Goal: Check status: Check status

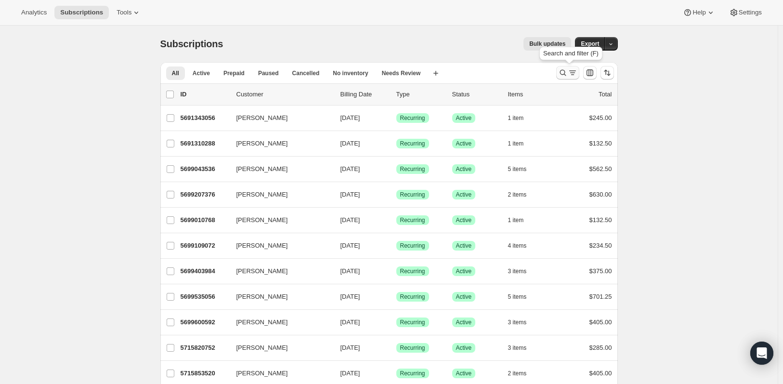
click at [572, 78] on button "Search and filter results" at bounding box center [567, 72] width 23 height 13
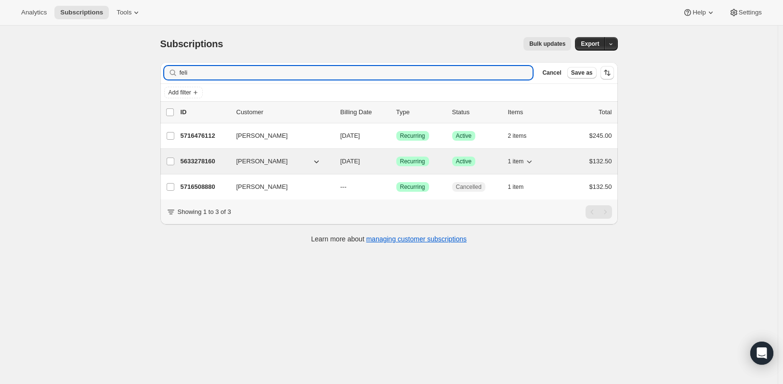
type input "feli"
click at [262, 161] on span "[PERSON_NAME]" at bounding box center [262, 162] width 52 height 10
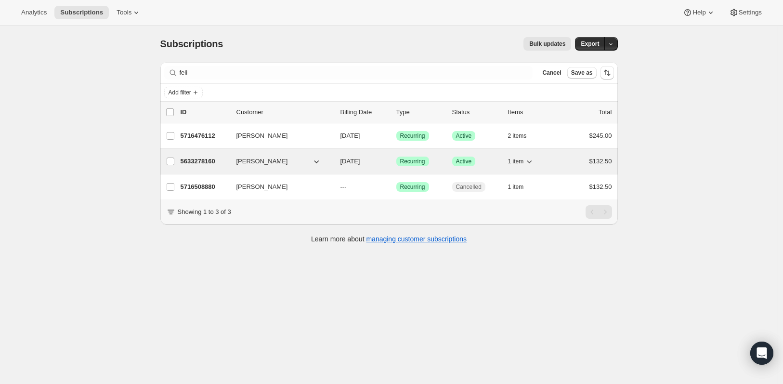
click at [197, 161] on p "5633278160" at bounding box center [205, 162] width 48 height 10
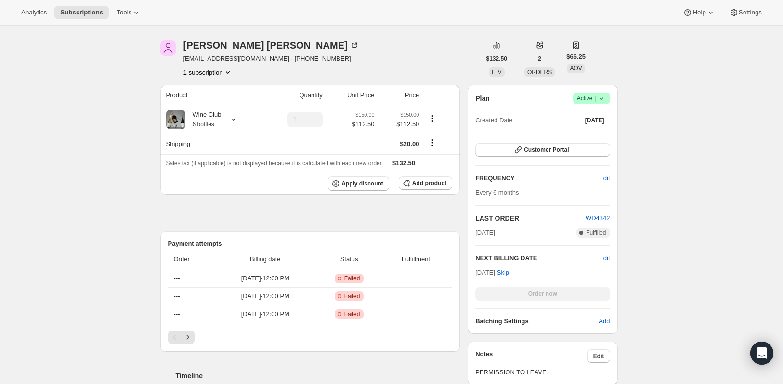
scroll to position [144, 0]
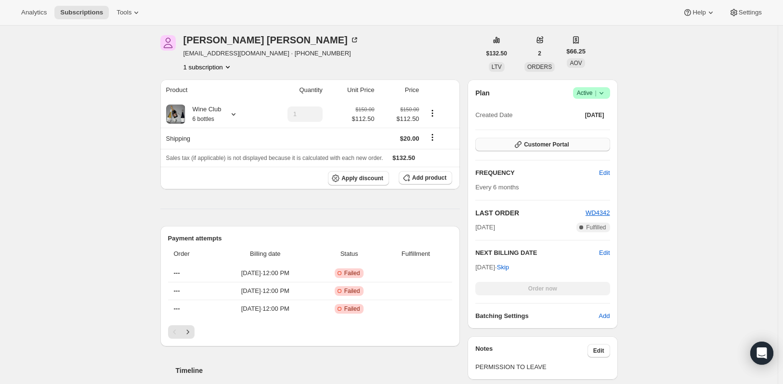
click at [532, 147] on span "Customer Portal" at bounding box center [546, 145] width 45 height 8
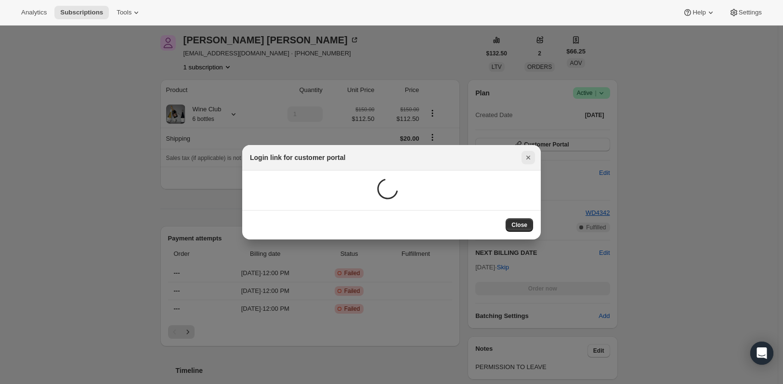
click at [527, 157] on icon "Close" at bounding box center [528, 158] width 4 height 4
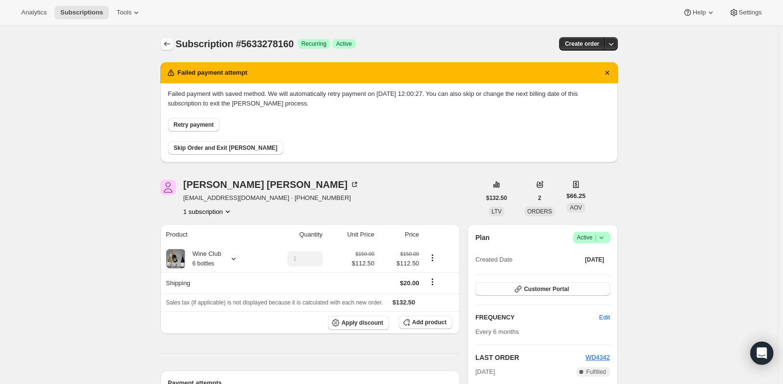
click at [167, 41] on icon "Subscriptions" at bounding box center [167, 44] width 10 height 10
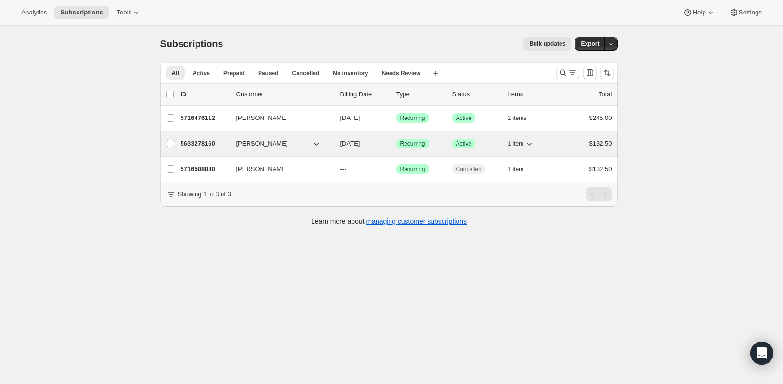
click at [255, 145] on span "[PERSON_NAME]" at bounding box center [262, 144] width 52 height 10
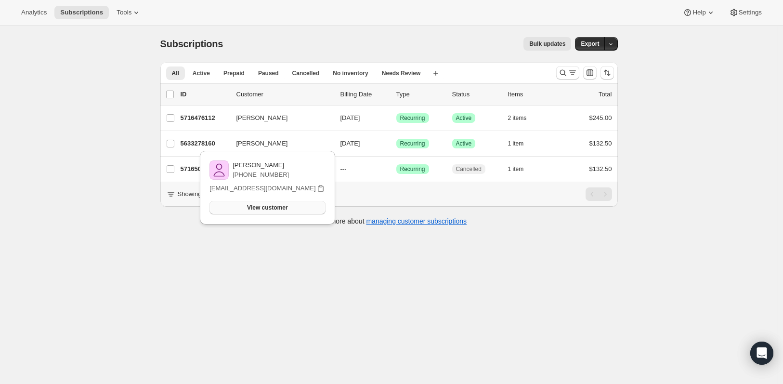
click at [268, 208] on span "View customer" at bounding box center [267, 208] width 40 height 8
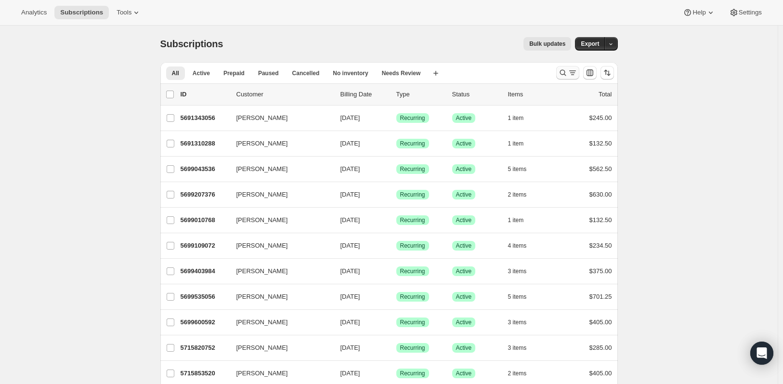
click at [570, 68] on button "Search and filter results" at bounding box center [567, 72] width 23 height 13
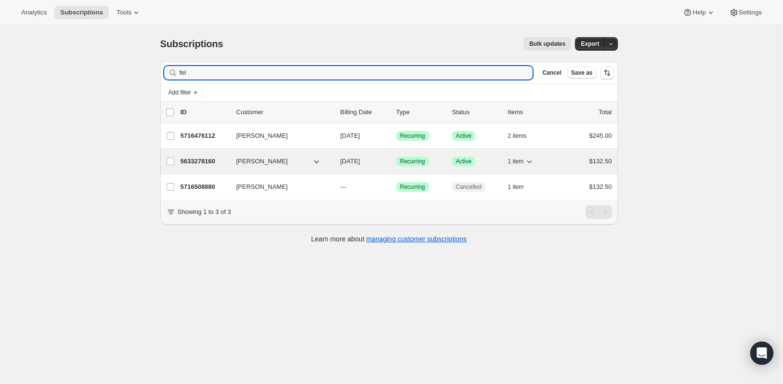
type input "fel"
click at [246, 162] on span "[PERSON_NAME]" at bounding box center [262, 162] width 52 height 10
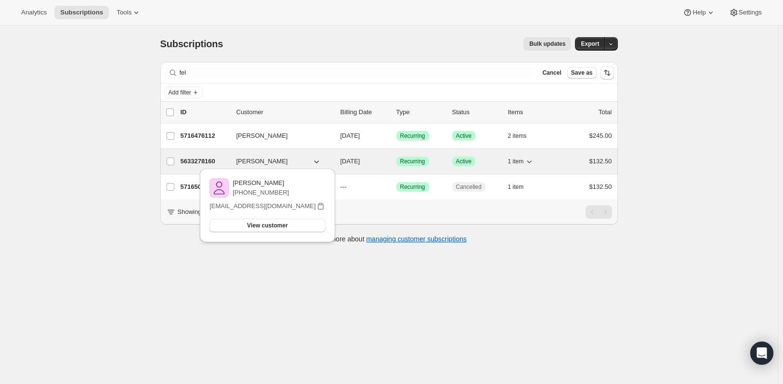
click at [207, 162] on p "5633278160" at bounding box center [205, 162] width 48 height 10
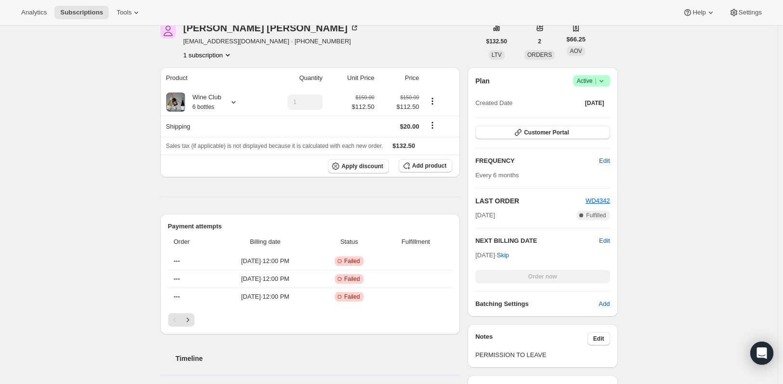
scroll to position [144, 0]
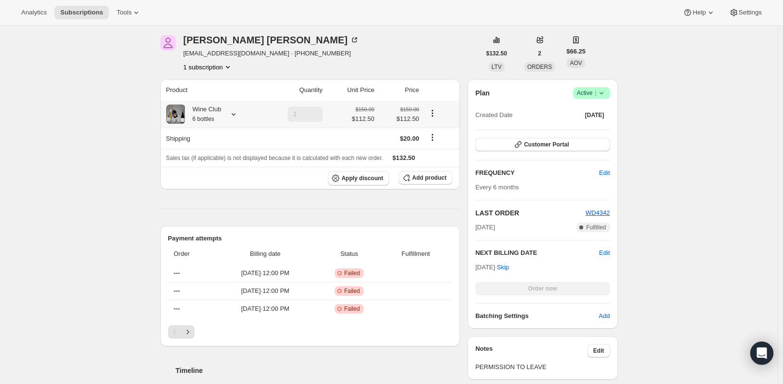
click at [433, 114] on icon "Product actions" at bounding box center [432, 112] width 1 height 1
click at [432, 135] on icon "Shipping actions" at bounding box center [433, 137] width 10 height 10
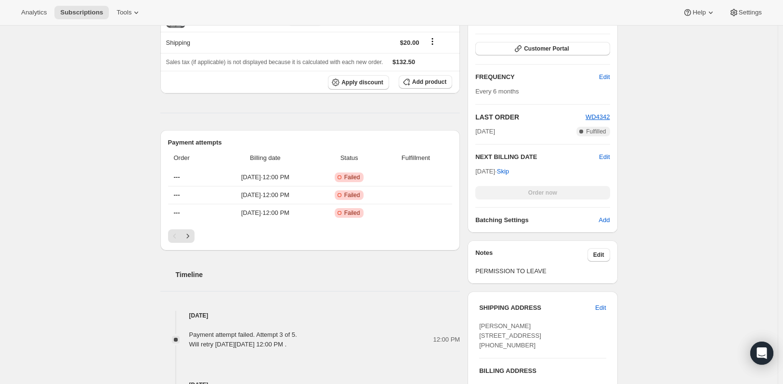
scroll to position [241, 0]
click at [189, 236] on icon "Next" at bounding box center [188, 236] width 10 height 10
click at [171, 237] on button "Previous" at bounding box center [174, 235] width 13 height 13
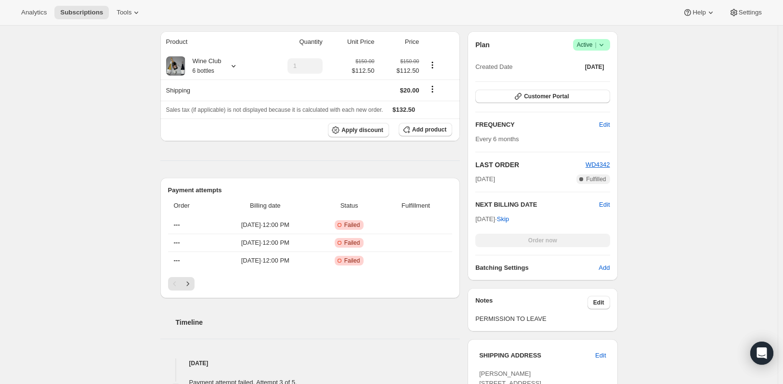
scroll to position [144, 0]
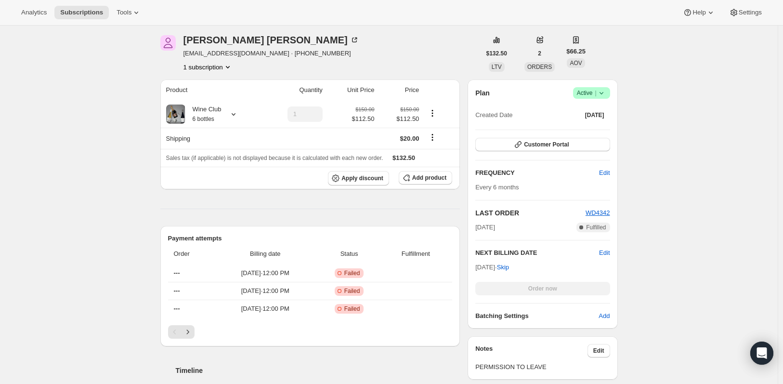
click at [606, 93] on icon at bounding box center [602, 93] width 10 height 10
click at [607, 109] on span "Pause subscription" at bounding box center [593, 111] width 53 height 7
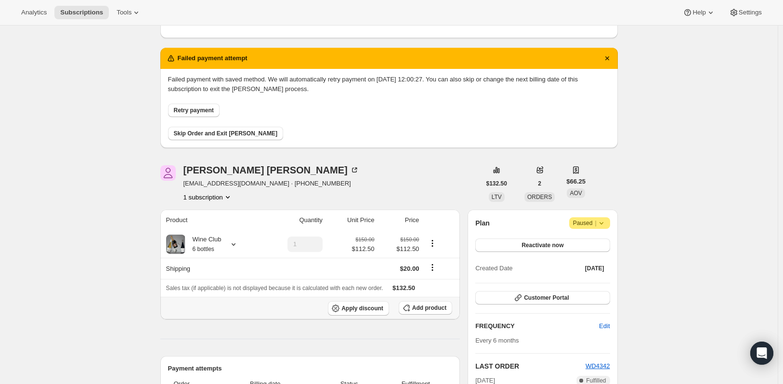
scroll to position [48, 0]
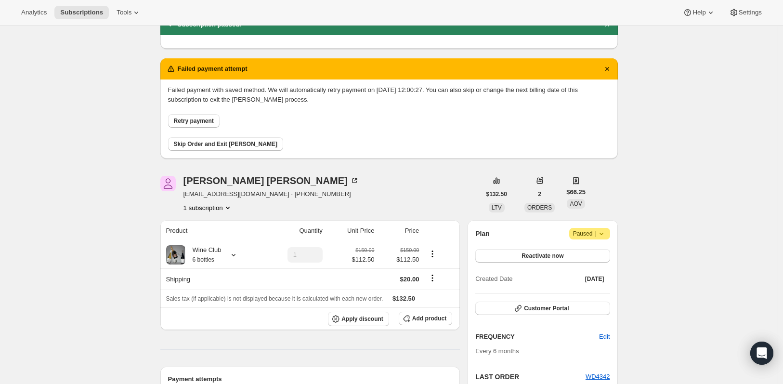
click at [606, 235] on icon at bounding box center [602, 234] width 10 height 10
click at [563, 257] on span "Reactivate now" at bounding box center [543, 256] width 42 height 8
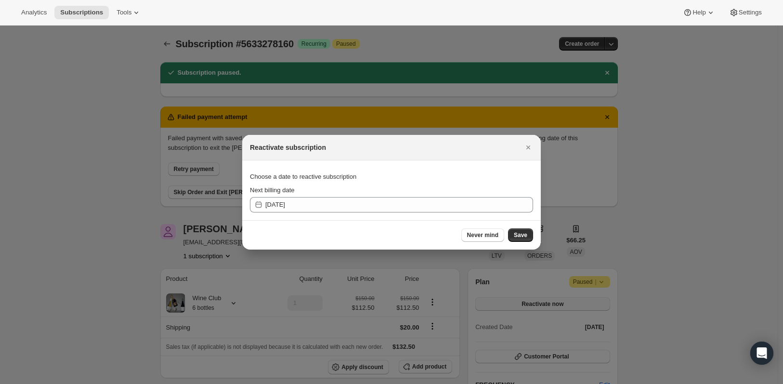
scroll to position [0, 0]
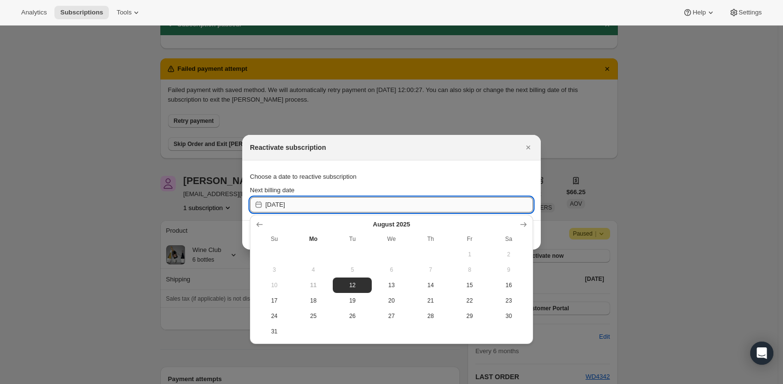
click at [324, 206] on input "2025-08-12" at bounding box center [399, 204] width 268 height 15
click at [523, 224] on icon "Show next month, September 2025" at bounding box center [524, 224] width 6 height 5
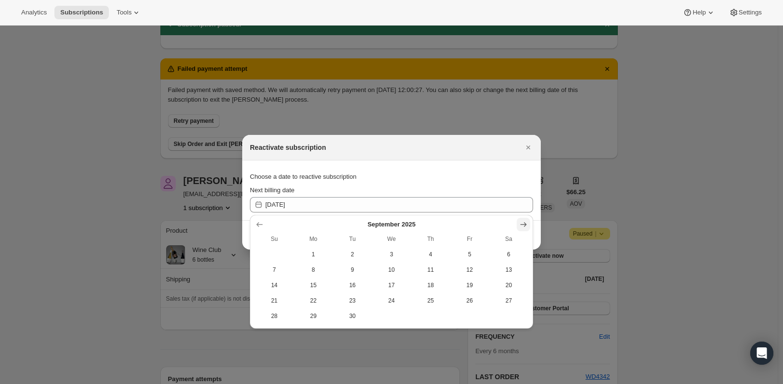
click at [523, 224] on icon "Show next month, October 2025" at bounding box center [524, 224] width 6 height 5
click at [501, 270] on span "11" at bounding box center [508, 270] width 31 height 8
type input "2025-10-10"
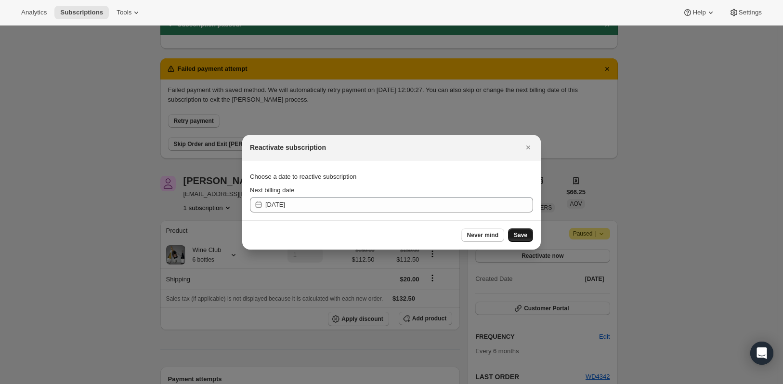
click at [522, 237] on span "Save" at bounding box center [520, 235] width 13 height 8
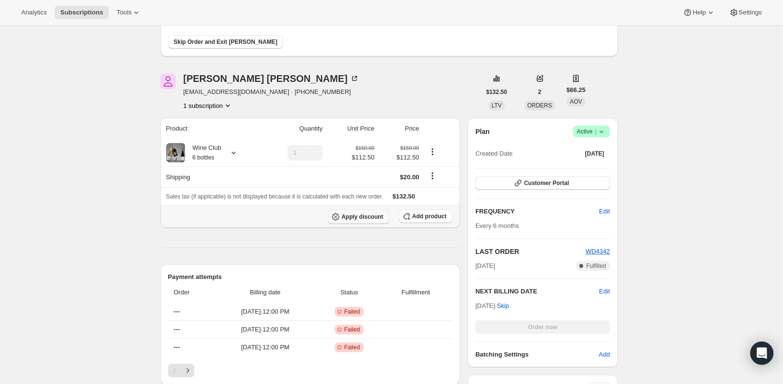
scroll to position [193, 0]
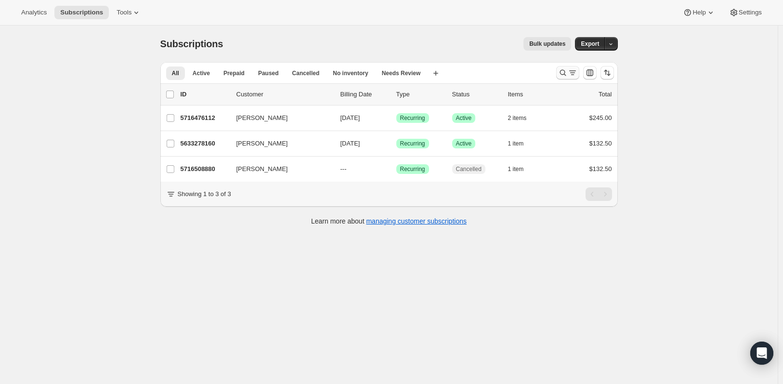
click at [562, 74] on icon "Search and filter results" at bounding box center [563, 73] width 6 height 6
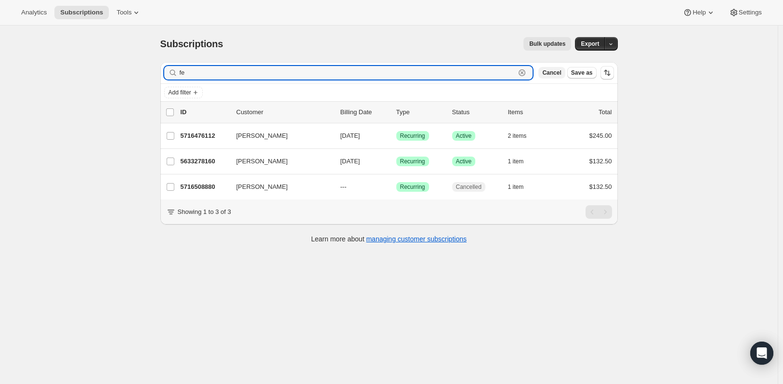
type input "f"
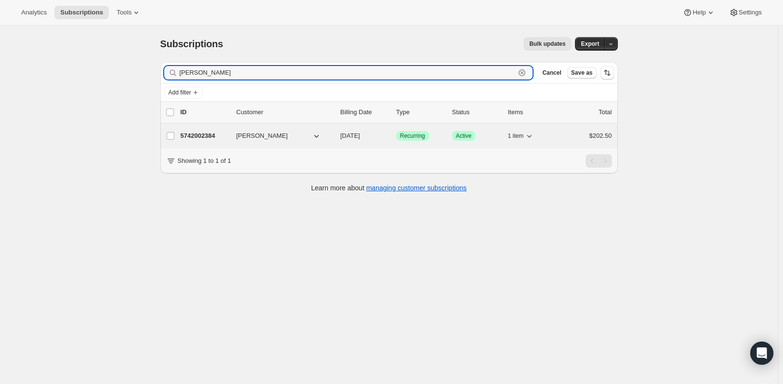
type input "[PERSON_NAME]"
click at [210, 140] on p "5742002384" at bounding box center [205, 136] width 48 height 10
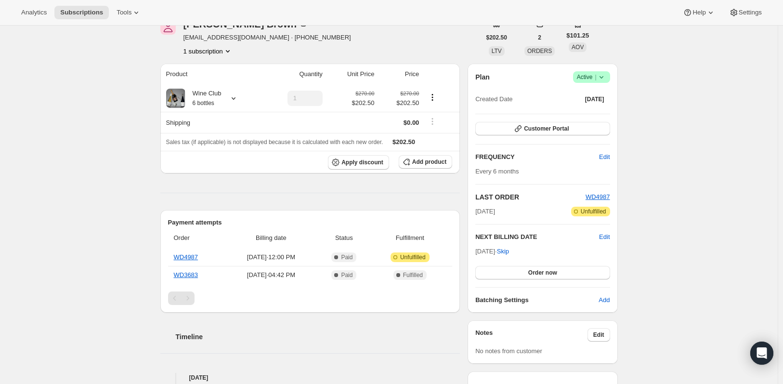
scroll to position [39, 0]
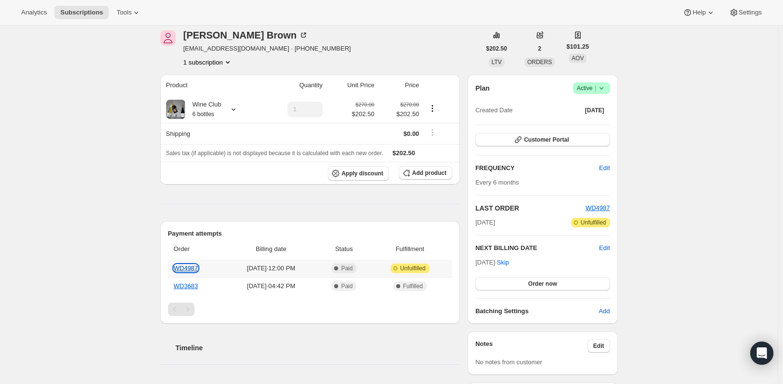
click at [192, 267] on link "WD4987" at bounding box center [186, 267] width 25 height 7
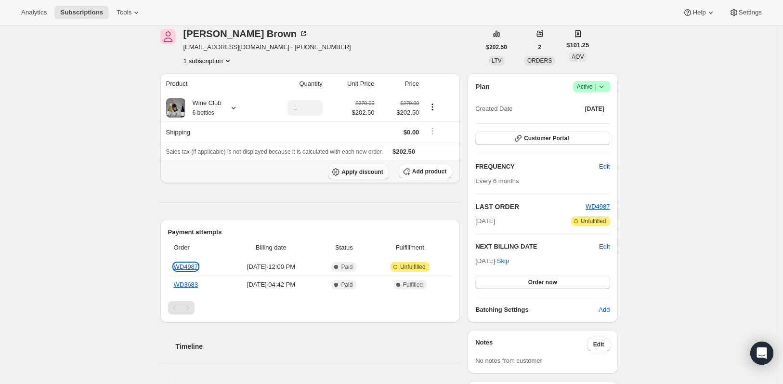
scroll to position [0, 0]
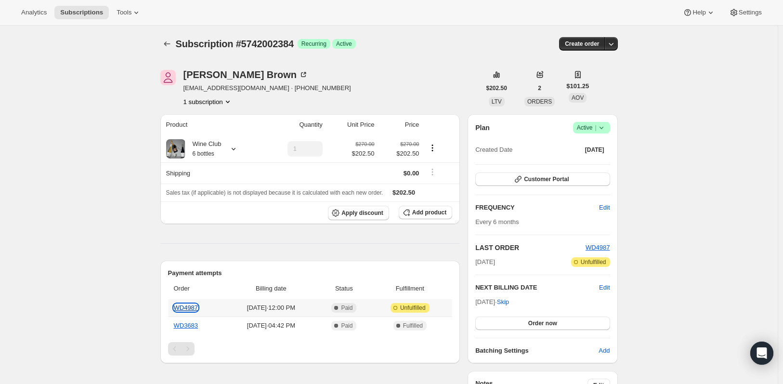
click at [183, 305] on link "WD4987" at bounding box center [186, 307] width 25 height 7
click at [686, 256] on div "Subscription #5742002384. This page is ready Subscription #5742002384 Success R…" at bounding box center [389, 343] width 778 height 635
